Goal: Information Seeking & Learning: Learn about a topic

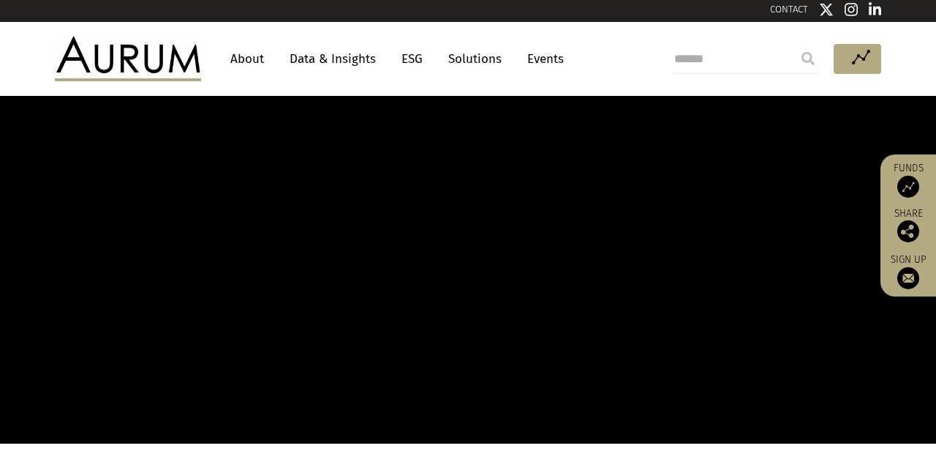
click at [246, 57] on link "About" at bounding box center [247, 58] width 48 height 27
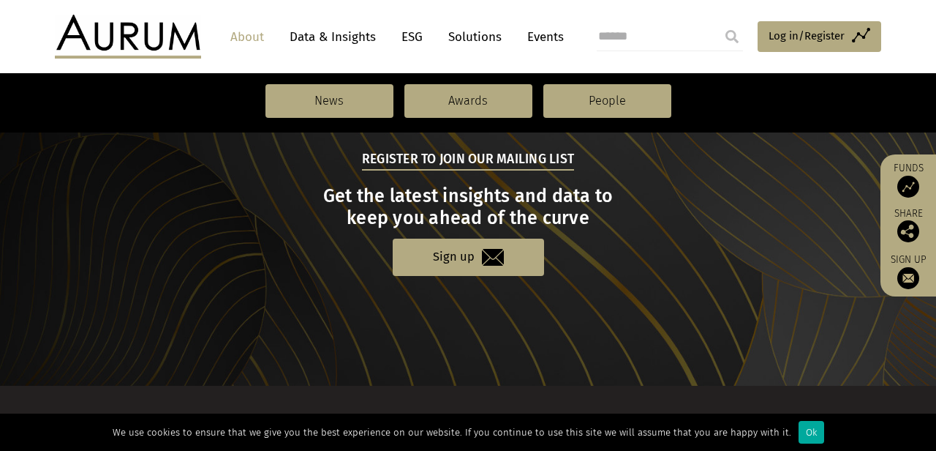
scroll to position [1741, 0]
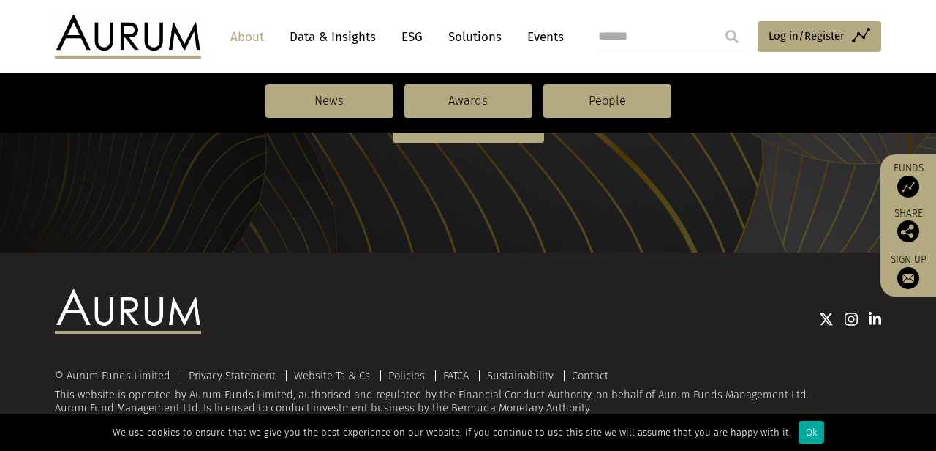
click at [253, 39] on link "About" at bounding box center [247, 36] width 48 height 27
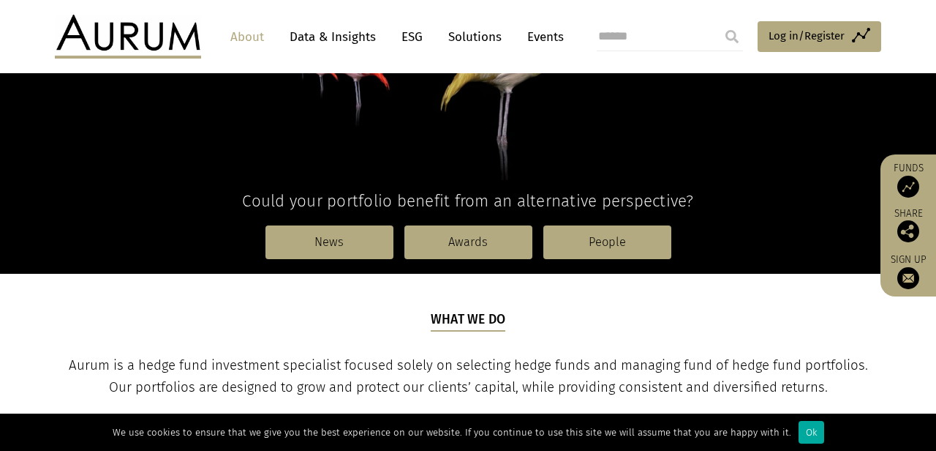
scroll to position [462, 0]
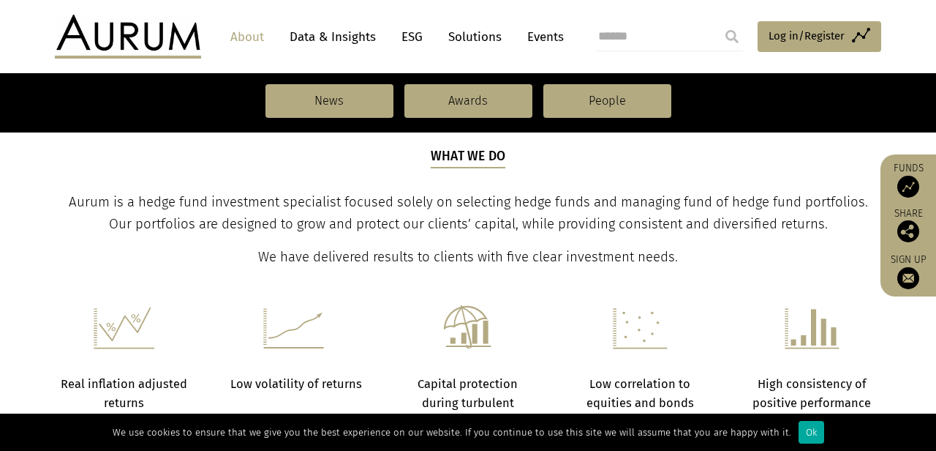
click at [306, 212] on p "Aurum is a hedge fund investment specialist focused solely on selecting hedge f…" at bounding box center [468, 214] width 823 height 44
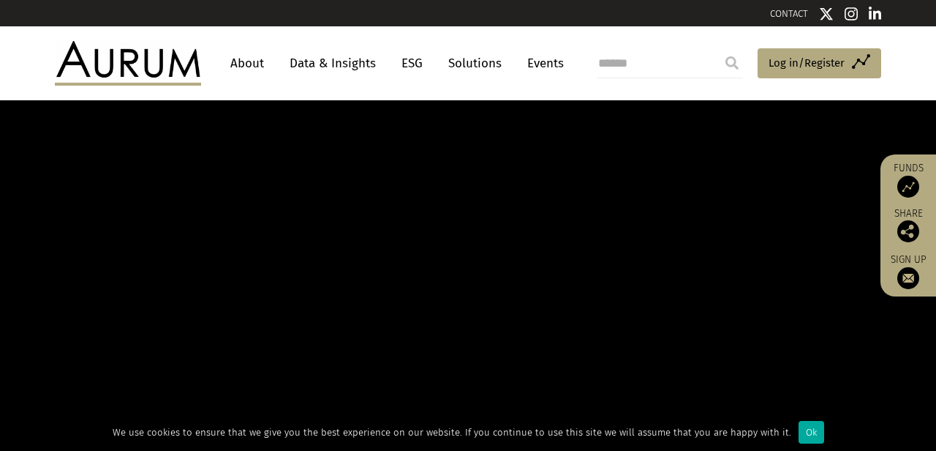
scroll to position [7, 0]
